Goal: Transaction & Acquisition: Purchase product/service

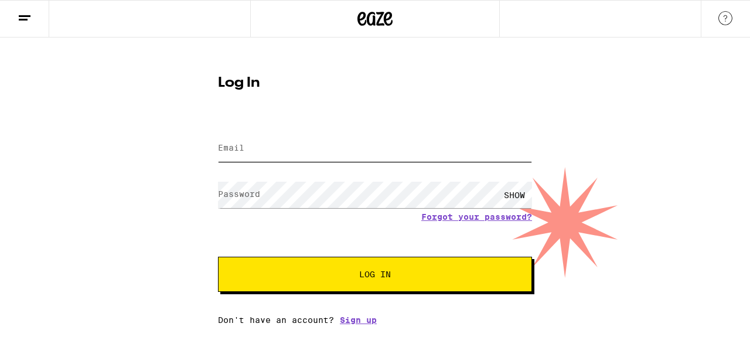
type input "[EMAIL_ADDRESS][DOMAIN_NAME]"
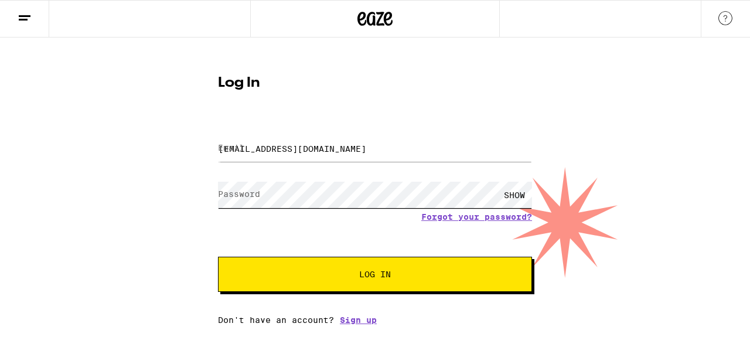
click at [375, 276] on button "Log In" at bounding box center [375, 274] width 314 height 35
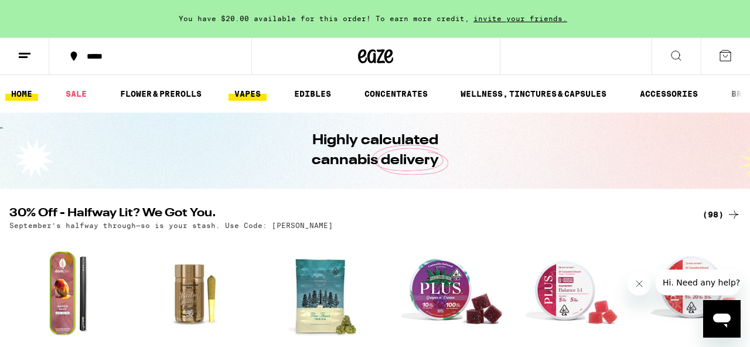
click at [257, 94] on link "VAPES" at bounding box center [248, 94] width 38 height 14
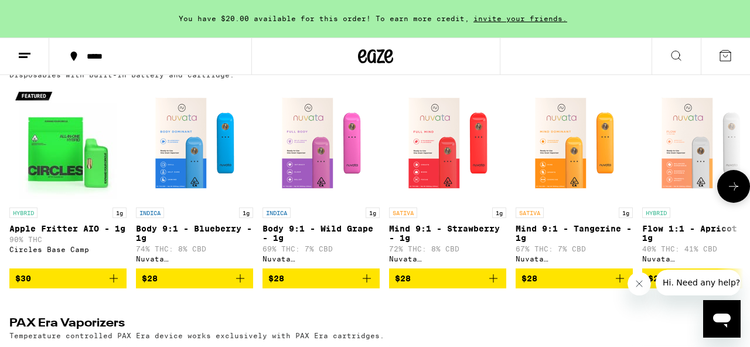
scroll to position [667, 0]
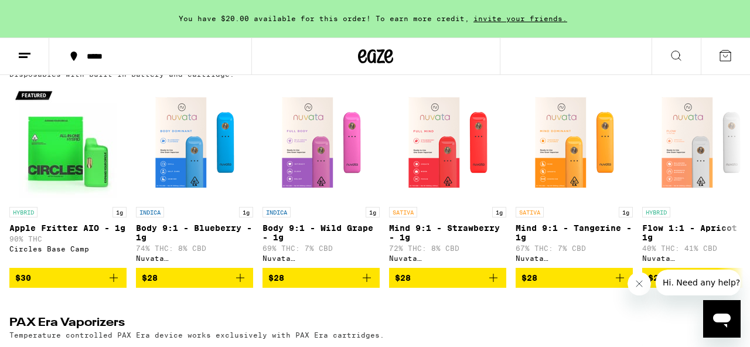
click at [731, 67] on icon at bounding box center [733, 63] width 9 height 8
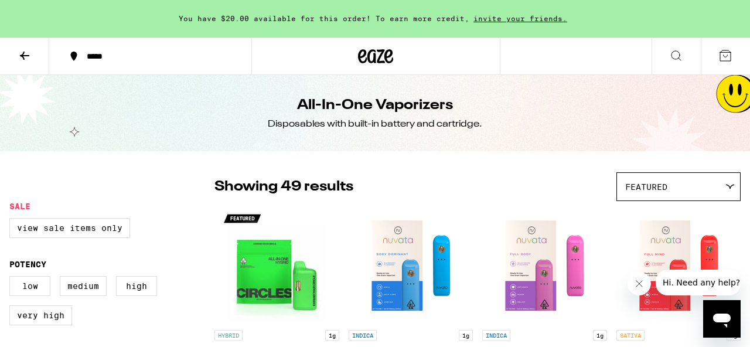
click at [30, 53] on icon at bounding box center [25, 56] width 14 height 14
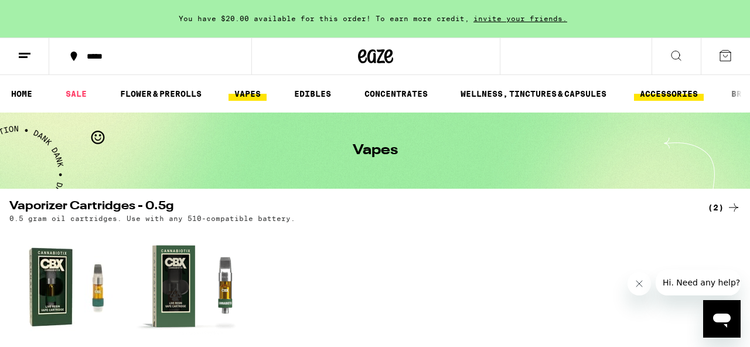
click at [661, 93] on link "ACCESSORIES" at bounding box center [669, 94] width 70 height 14
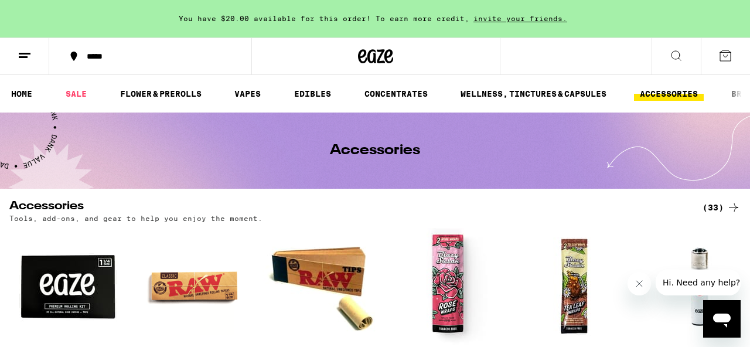
click at [689, 57] on button at bounding box center [676, 56] width 49 height 37
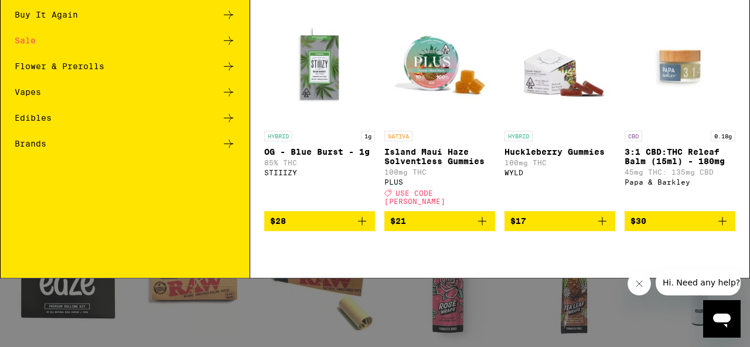
click at [582, 23] on input "Search for Products" at bounding box center [372, 19] width 679 height 11
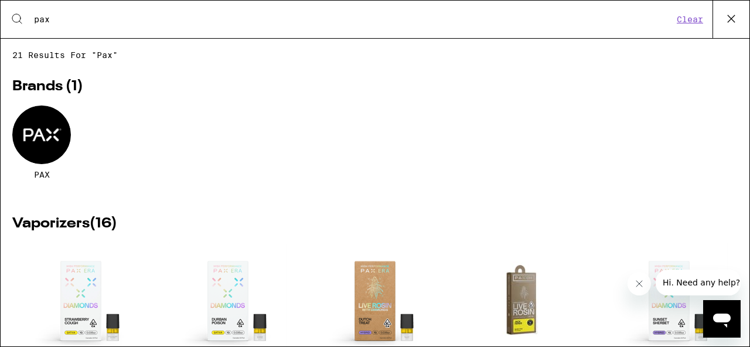
type input "pax"
click at [28, 130] on div at bounding box center [41, 135] width 59 height 59
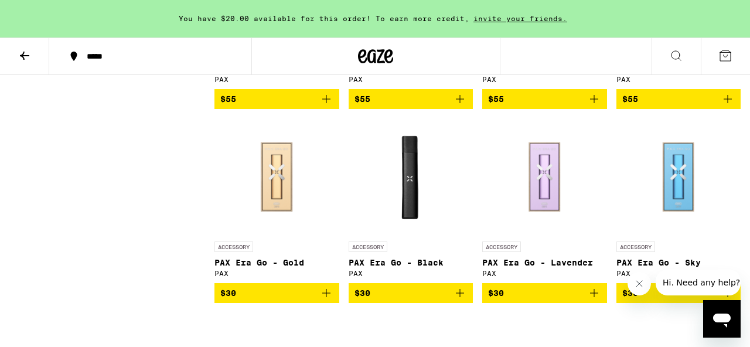
scroll to position [1151, 0]
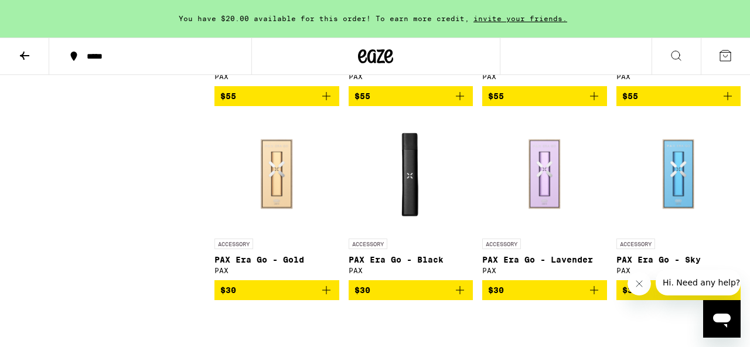
click at [404, 297] on span "$30" at bounding box center [411, 290] width 113 height 14
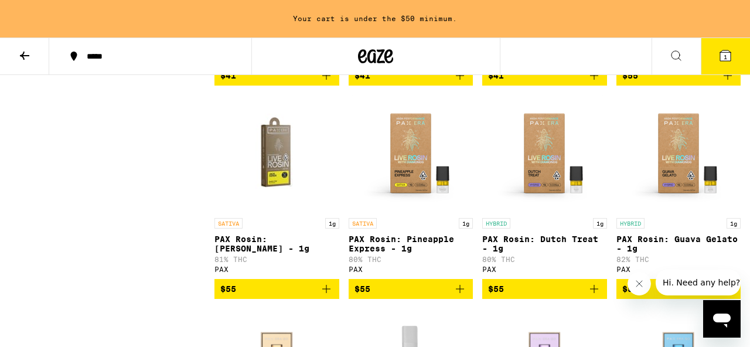
scroll to position [957, 0]
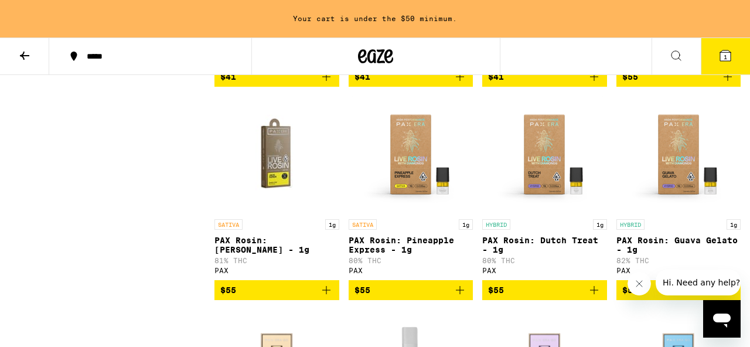
click at [404, 297] on span "$55" at bounding box center [411, 290] width 113 height 14
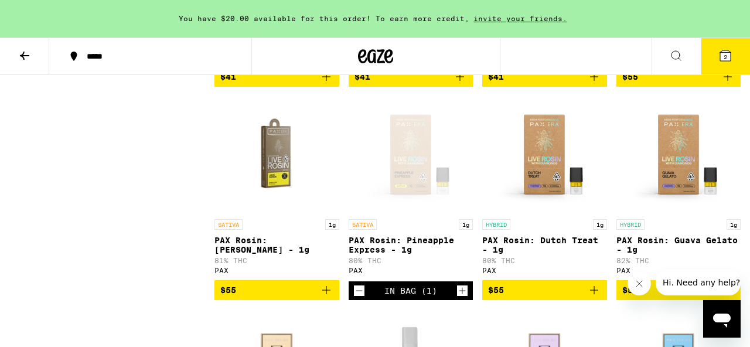
click at [734, 53] on button "2" at bounding box center [725, 56] width 49 height 36
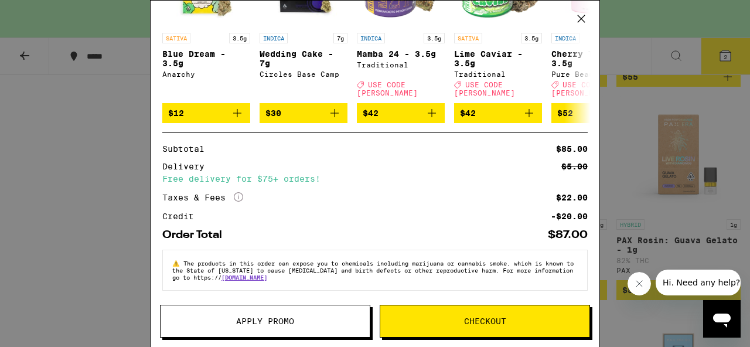
scroll to position [253, 0]
click at [200, 318] on span "Apply Promo" at bounding box center [265, 321] width 209 height 8
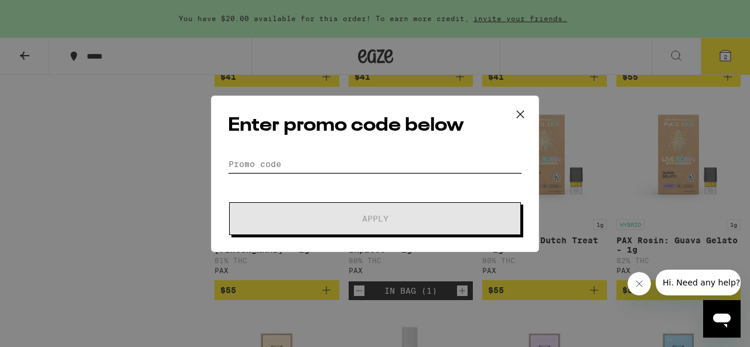
click at [322, 168] on input "Promo Code" at bounding box center [375, 164] width 294 height 18
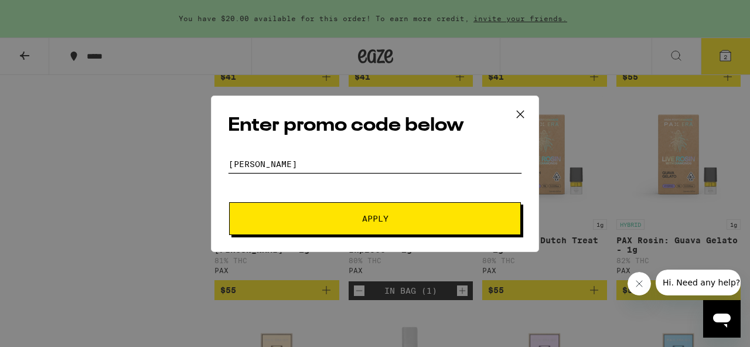
type input "[PERSON_NAME]"
click at [344, 216] on span "Apply" at bounding box center [375, 219] width 211 height 8
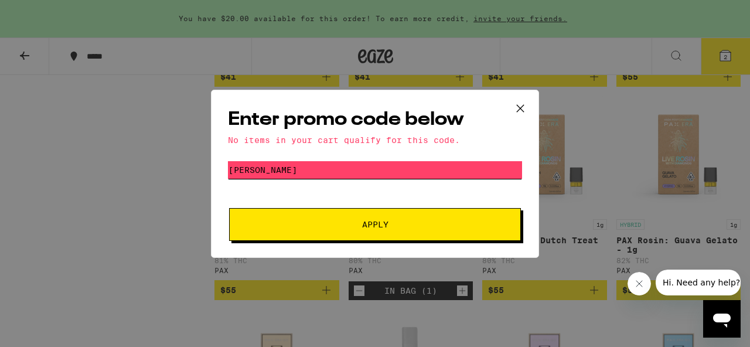
drag, startPoint x: 275, startPoint y: 168, endPoint x: 171, endPoint y: 154, distance: 105.3
click at [171, 154] on div "Enter promo code below No items in your cart qualify for this code. Promo Code …" at bounding box center [375, 173] width 750 height 347
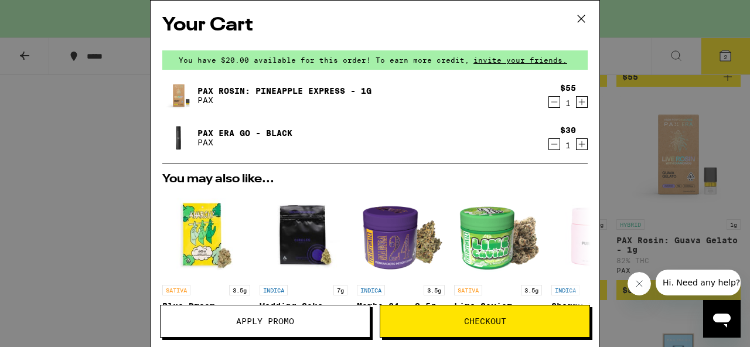
click at [226, 317] on button "Apply Promo" at bounding box center [265, 321] width 210 height 33
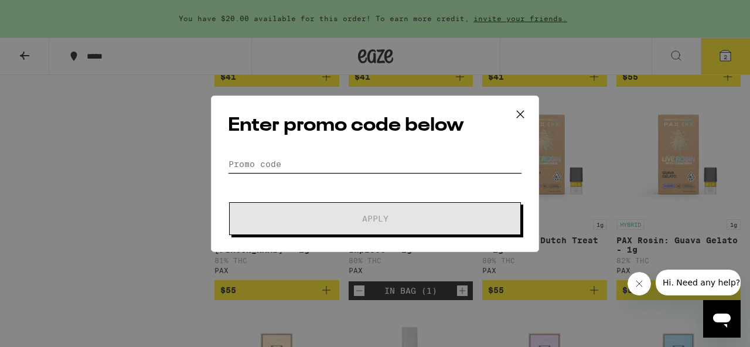
click at [305, 167] on input "Promo Code" at bounding box center [375, 164] width 294 height 18
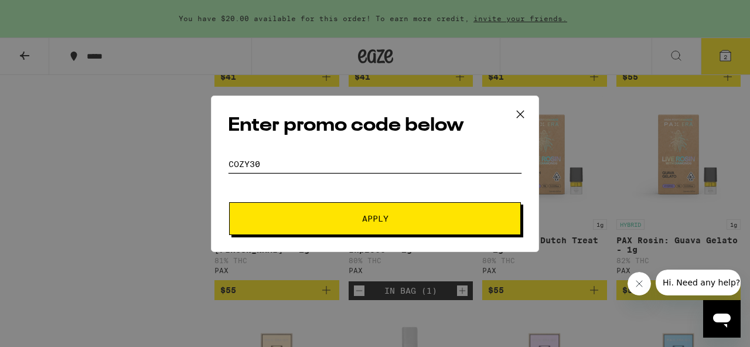
type input "COZY30"
click at [375, 218] on button "Apply" at bounding box center [375, 218] width 292 height 33
